Goal: Task Accomplishment & Management: Manage account settings

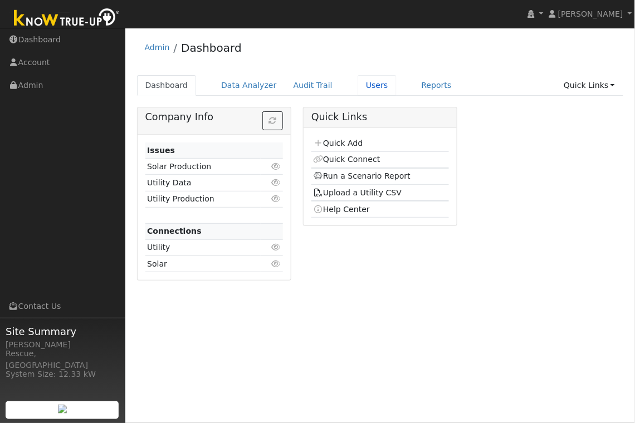
drag, startPoint x: 357, startPoint y: 82, endPoint x: 383, endPoint y: 101, distance: 31.9
click at [358, 82] on link "Users" at bounding box center [377, 85] width 39 height 21
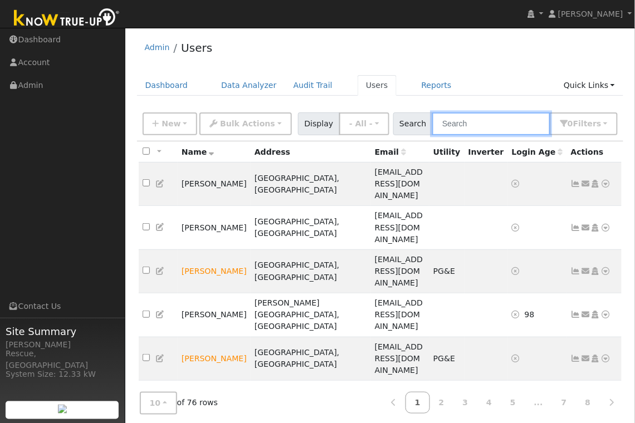
click at [503, 126] on input "text" at bounding box center [491, 124] width 118 height 23
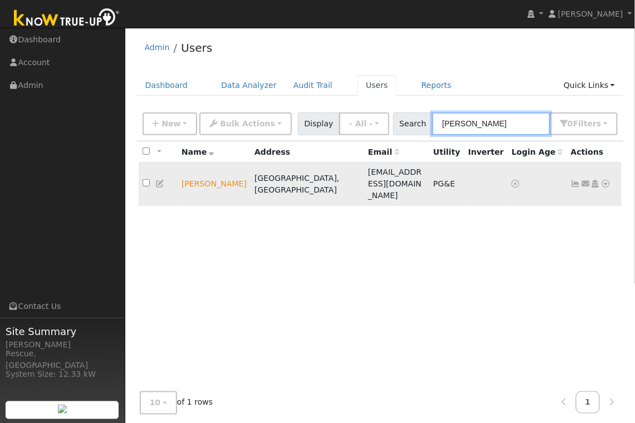
type input "[PERSON_NAME]"
click at [607, 180] on icon at bounding box center [606, 184] width 10 height 8
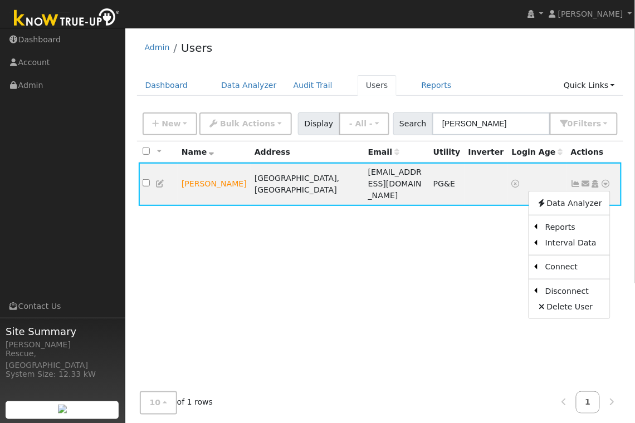
click at [0, 0] on link "Scenario" at bounding box center [0, 0] width 0 height 0
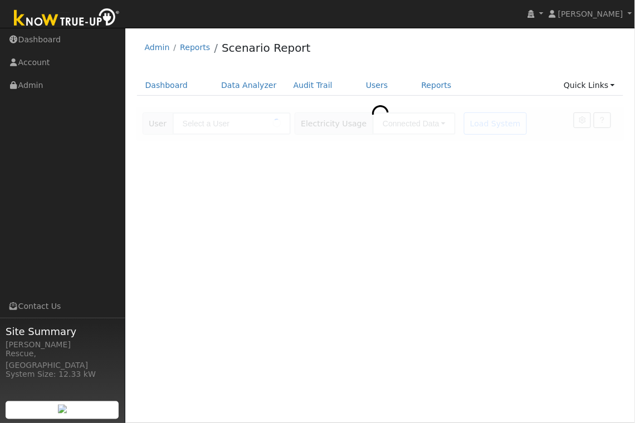
type input "[PERSON_NAME]"
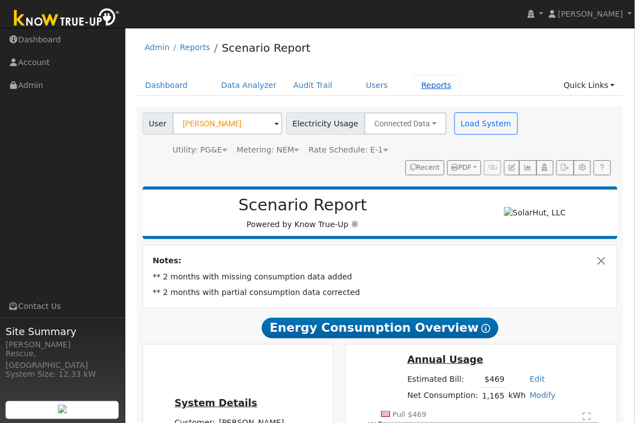
click at [430, 86] on link "Reports" at bounding box center [436, 85] width 47 height 21
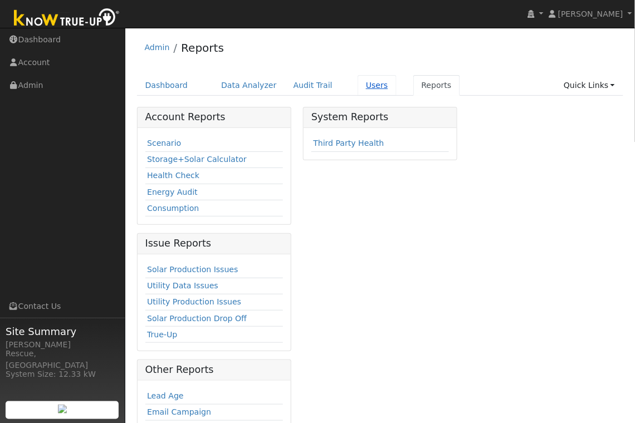
click at [370, 89] on link "Users" at bounding box center [377, 85] width 39 height 21
click at [360, 83] on link "Users" at bounding box center [377, 85] width 39 height 21
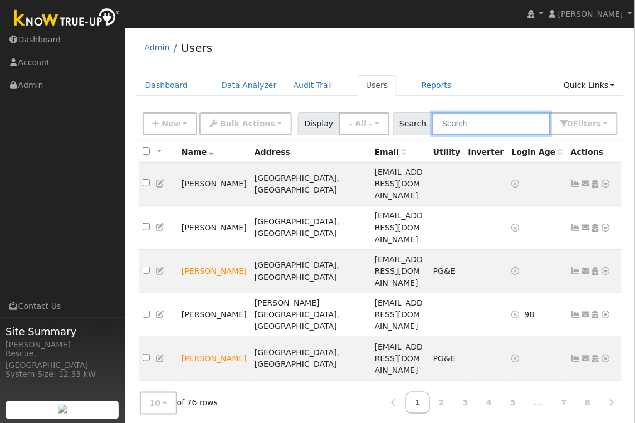
click at [486, 122] on input "text" at bounding box center [491, 124] width 118 height 23
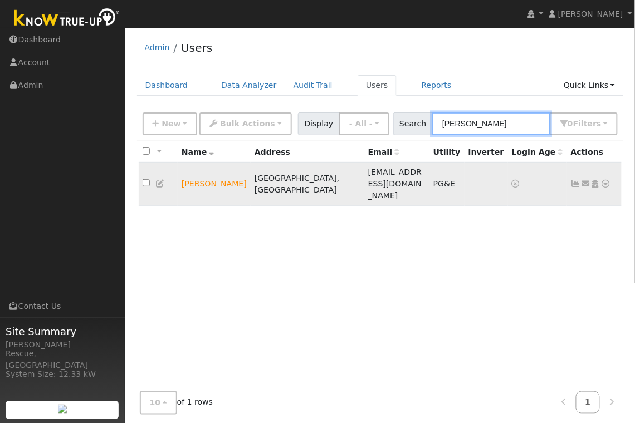
type input "[PERSON_NAME]"
drag, startPoint x: 605, startPoint y: 177, endPoint x: 598, endPoint y: 177, distance: 7.8
click at [605, 180] on icon at bounding box center [606, 184] width 10 height 8
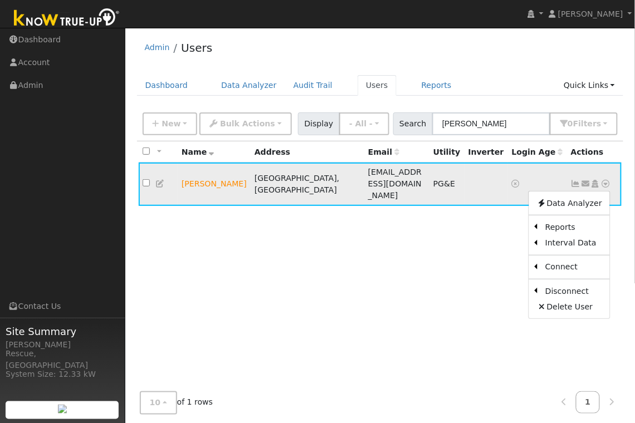
drag, startPoint x: 205, startPoint y: 178, endPoint x: 211, endPoint y: 177, distance: 5.7
click at [205, 178] on td "[PERSON_NAME]" at bounding box center [214, 184] width 73 height 43
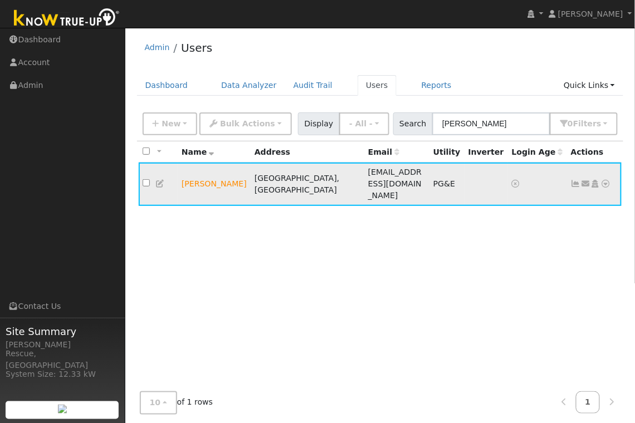
drag, startPoint x: 437, startPoint y: 175, endPoint x: 545, endPoint y: 172, distance: 107.5
click at [450, 174] on td "PG&E" at bounding box center [446, 184] width 35 height 43
drag, startPoint x: 578, startPoint y: 175, endPoint x: 570, endPoint y: 176, distance: 7.3
click at [577, 180] on icon at bounding box center [576, 184] width 10 height 8
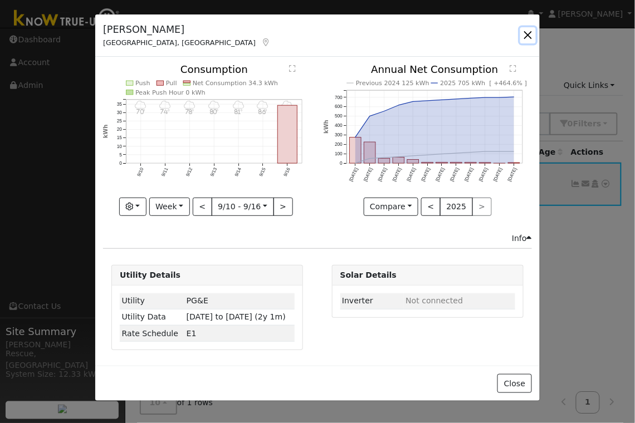
click at [531, 35] on button "button" at bounding box center [528, 35] width 16 height 16
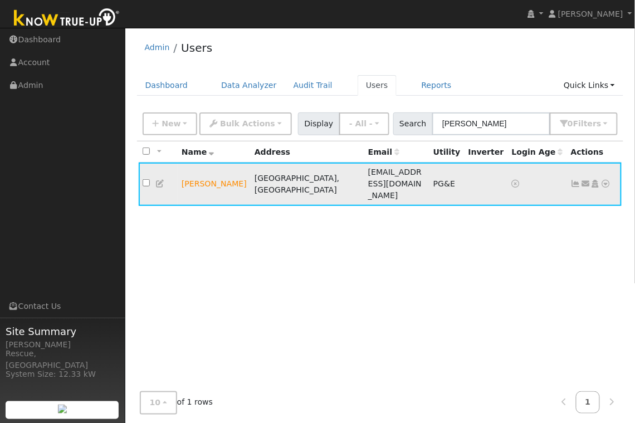
click at [213, 175] on td "[PERSON_NAME]" at bounding box center [214, 184] width 73 height 43
click at [160, 180] on icon at bounding box center [160, 184] width 10 height 8
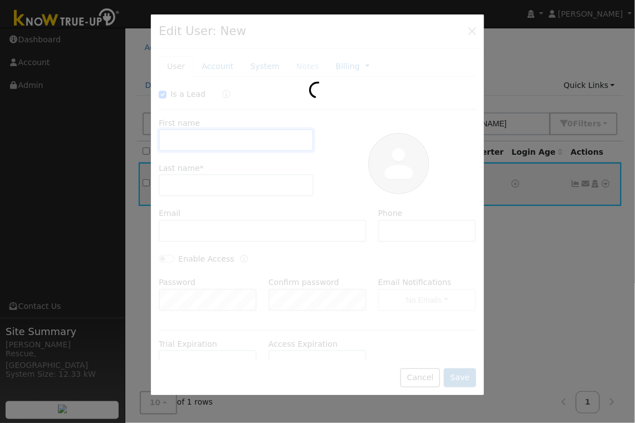
checkbox input "true"
type input "[PERSON_NAME]"
type input "[EMAIL_ADDRESS][DOMAIN_NAME]"
type input "9162200641"
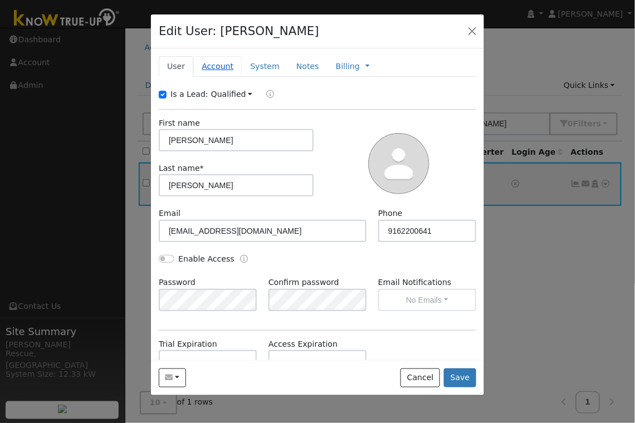
click at [214, 67] on link "Account" at bounding box center [217, 66] width 48 height 21
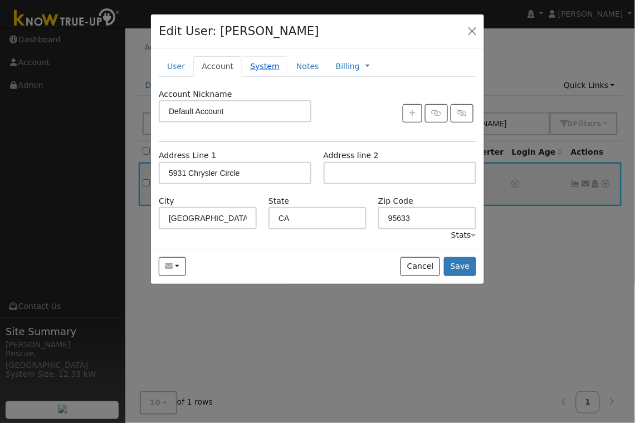
click at [262, 64] on link "System" at bounding box center [265, 66] width 46 height 21
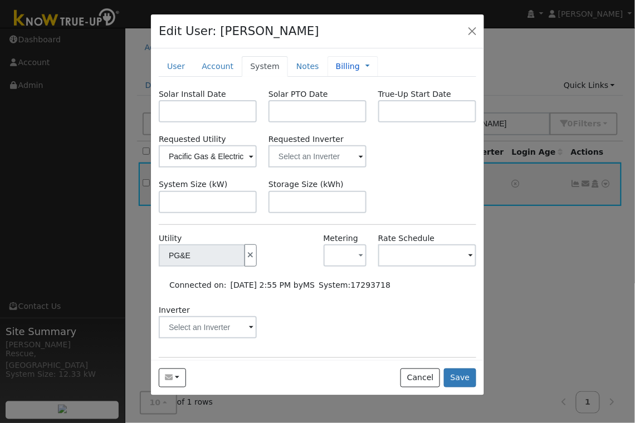
click at [347, 69] on link "Billing" at bounding box center [348, 67] width 24 height 12
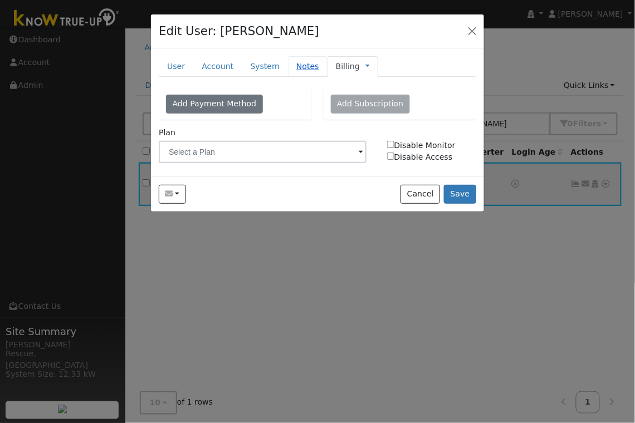
click at [291, 63] on link "Notes" at bounding box center [308, 66] width 40 height 21
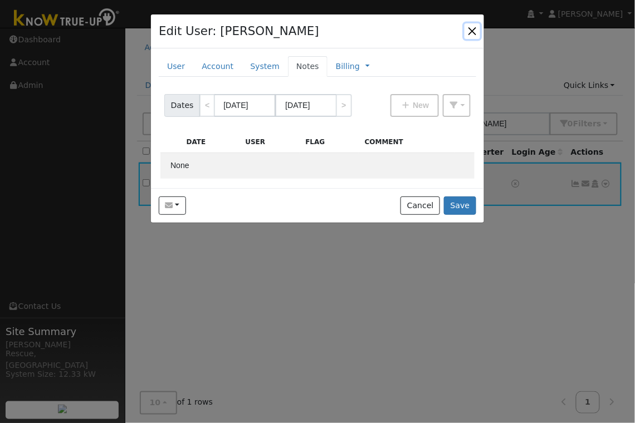
click at [476, 32] on button "button" at bounding box center [473, 31] width 16 height 16
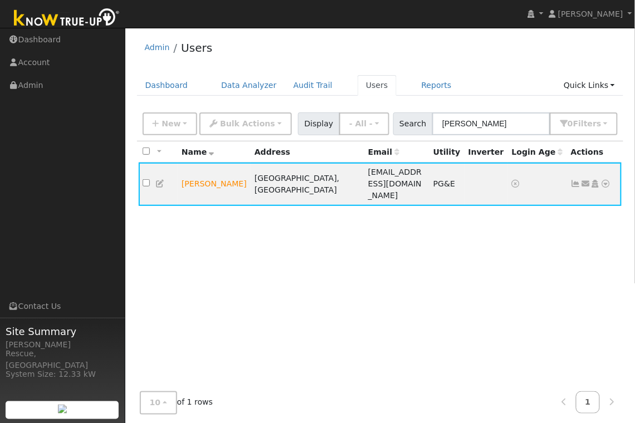
click at [598, 180] on icon at bounding box center [595, 184] width 10 height 8
